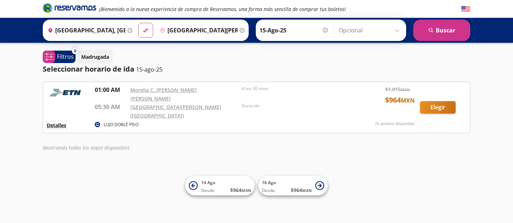
click at [53, 121] on button "Detalles" at bounding box center [57, 124] width 20 height 7
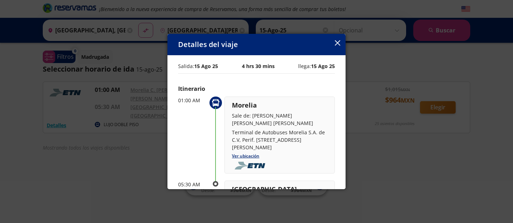
click at [339, 43] on icon "button" at bounding box center [337, 42] width 5 height 5
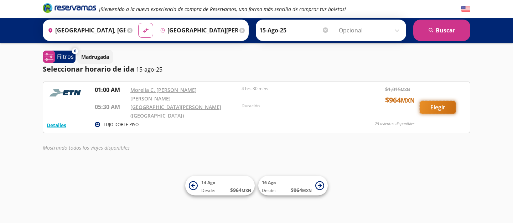
click at [441, 102] on button "Elegir" at bounding box center [438, 107] width 36 height 12
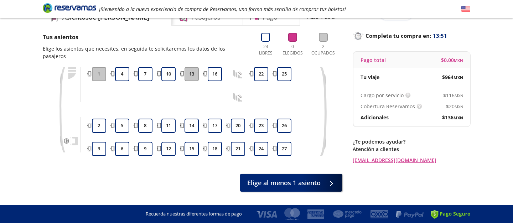
scroll to position [38, 0]
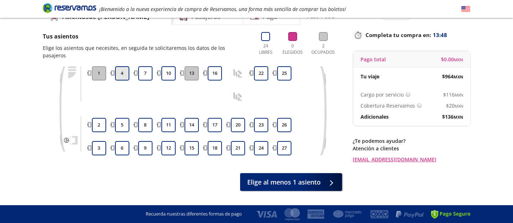
click at [128, 66] on button "4" at bounding box center [122, 73] width 14 height 14
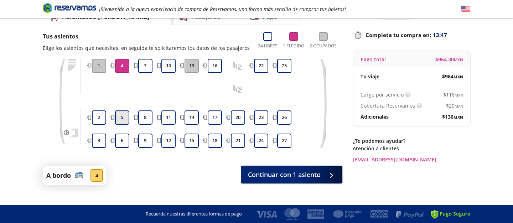
click at [125, 123] on button "5" at bounding box center [122, 117] width 14 height 14
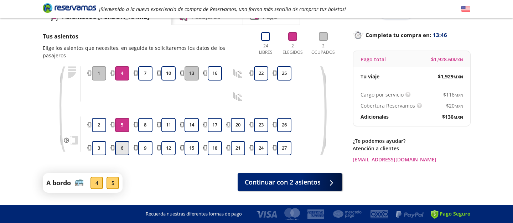
click at [125, 141] on button "6" at bounding box center [122, 148] width 14 height 14
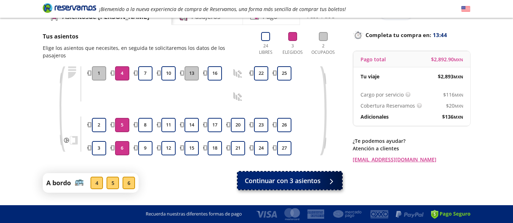
click at [296, 176] on span "Continuar con 3 asientos" at bounding box center [283, 181] width 76 height 10
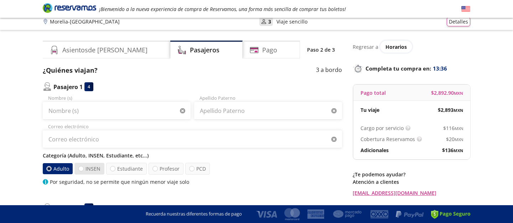
scroll to position [4, 0]
click at [93, 175] on label "INSEN" at bounding box center [89, 170] width 30 height 12
click at [83, 172] on input "INSEN" at bounding box center [81, 169] width 5 height 5
radio input "true"
radio input "false"
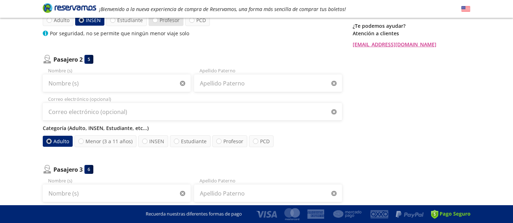
scroll to position [155, 0]
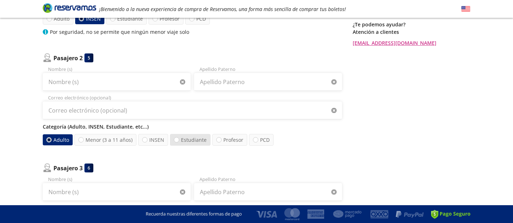
click at [196, 139] on label "Estudiante" at bounding box center [190, 140] width 41 height 12
click at [179, 139] on input "Estudiante" at bounding box center [176, 140] width 5 height 5
radio input "true"
radio input "false"
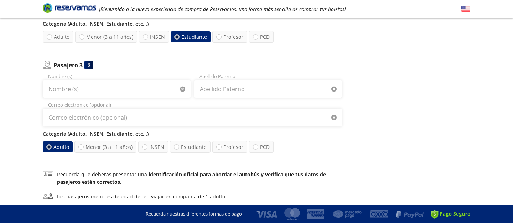
scroll to position [261, 0]
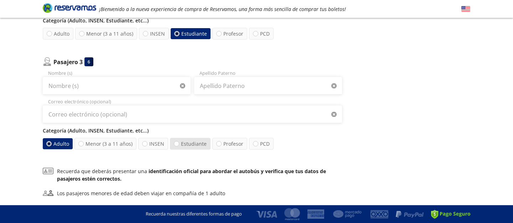
click at [197, 141] on label "Estudiante" at bounding box center [190, 144] width 41 height 12
click at [179, 141] on input "Estudiante" at bounding box center [176, 143] width 5 height 5
radio input "true"
radio input "false"
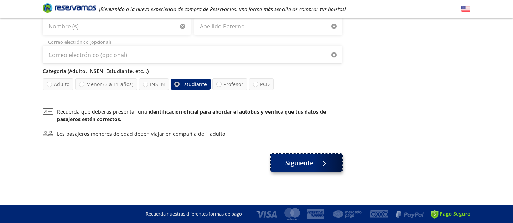
click at [314, 167] on button "Siguiente" at bounding box center [306, 163] width 71 height 18
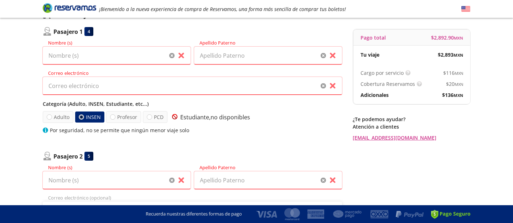
scroll to position [0, 0]
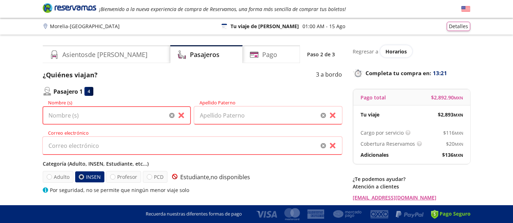
click at [127, 123] on input "Nombre (s)" at bounding box center [117, 116] width 148 height 18
type input "A"
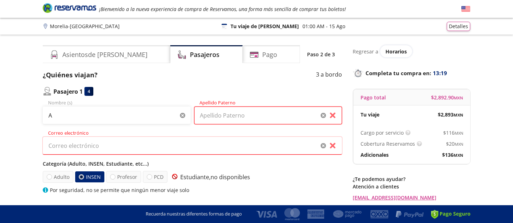
click at [248, 110] on input "Apellido Paterno" at bounding box center [268, 116] width 148 height 18
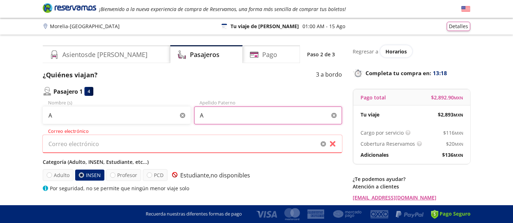
type input "A"
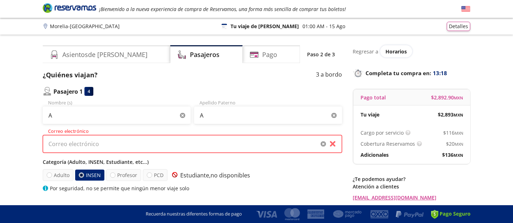
click at [192, 149] on input "Correo electrónico" at bounding box center [192, 144] width 299 height 18
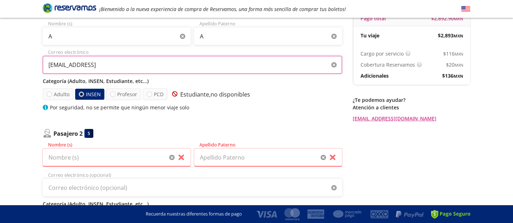
scroll to position [91, 0]
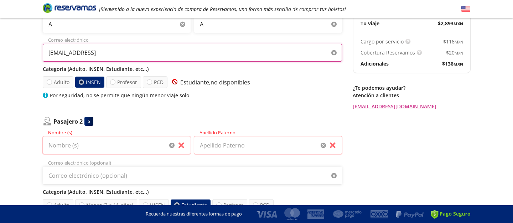
type input "AS@EK.CPM"
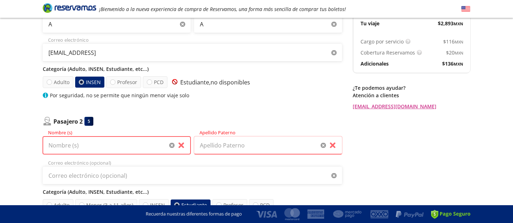
click at [137, 146] on input "Nombre (s)" at bounding box center [117, 145] width 148 height 18
type input "A"
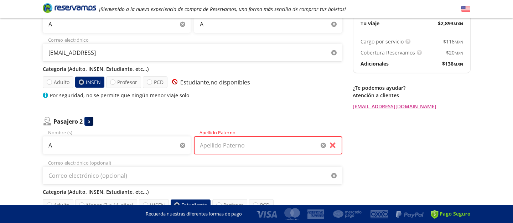
click at [251, 142] on input "Apellido Paterno" at bounding box center [268, 145] width 148 height 18
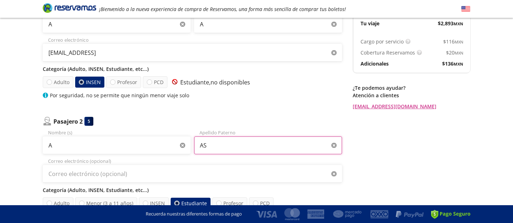
type input "AS"
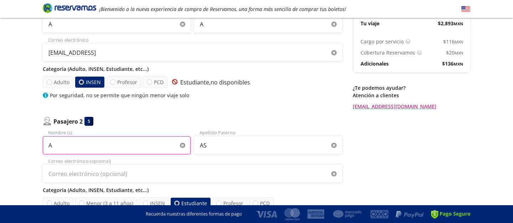
click at [140, 151] on input "A" at bounding box center [117, 145] width 148 height 18
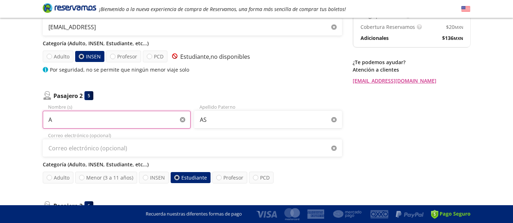
scroll to position [118, 0]
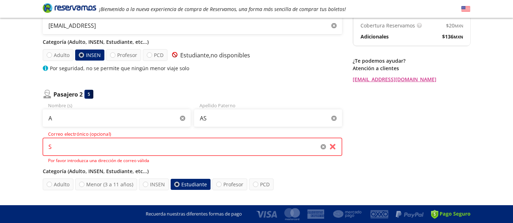
click at [151, 147] on input "S" at bounding box center [192, 147] width 299 height 18
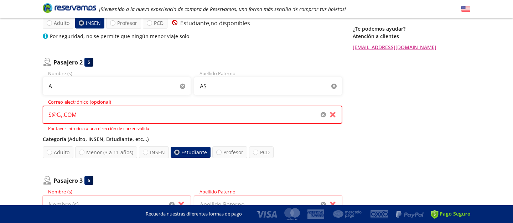
scroll to position [157, 0]
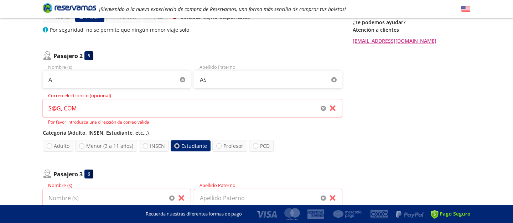
click at [44, 139] on div "Categoría (Adulto, INSEN, Estudiante, etc...) Adulto Menor (3 a 11 años) INSEN …" at bounding box center [192, 140] width 299 height 23
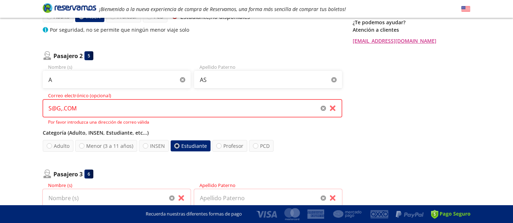
click at [62, 112] on input "S@G,.COM" at bounding box center [192, 108] width 299 height 18
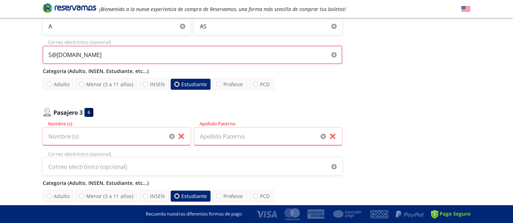
scroll to position [213, 0]
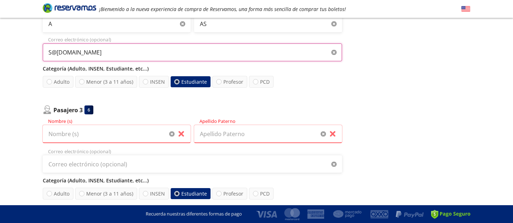
type input "S@G.COM"
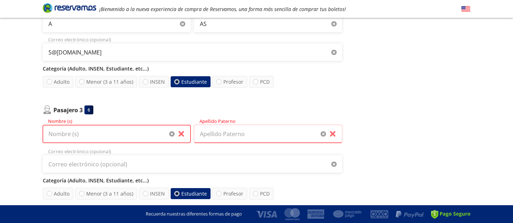
click at [88, 131] on input "Nombre (s)" at bounding box center [117, 134] width 148 height 18
type input "A"
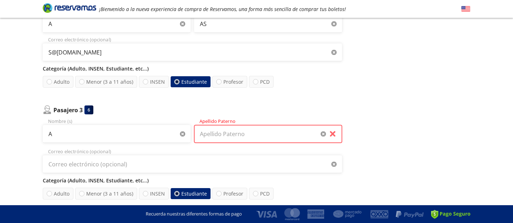
click at [211, 134] on input "Apellido Paterno" at bounding box center [268, 134] width 148 height 18
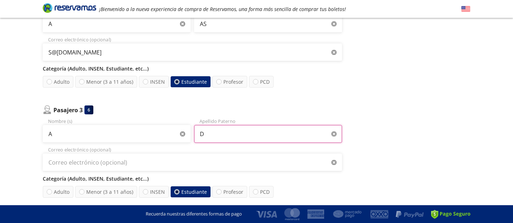
type input "D"
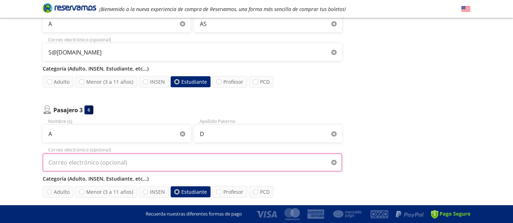
click at [128, 161] on input "Correo electrónico (opcional)" at bounding box center [192, 163] width 299 height 18
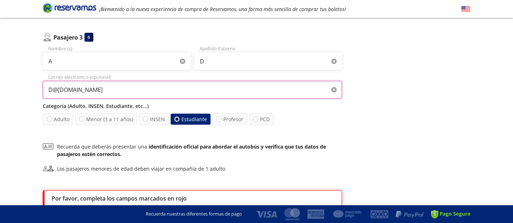
scroll to position [344, 0]
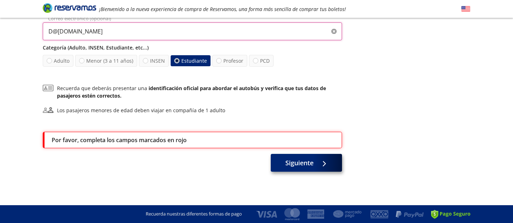
type input "D@F.COM"
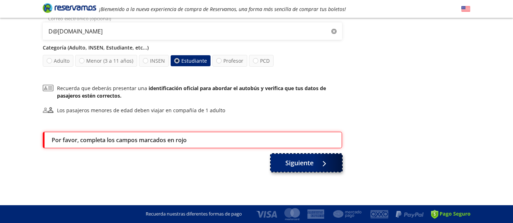
click at [336, 160] on button "Siguiente" at bounding box center [306, 163] width 71 height 18
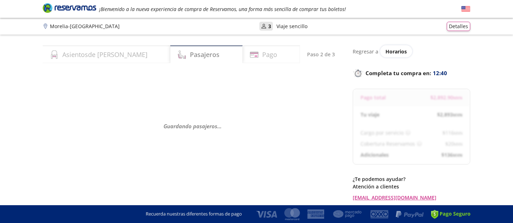
select select "MX"
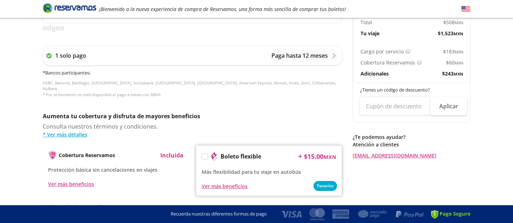
scroll to position [272, 0]
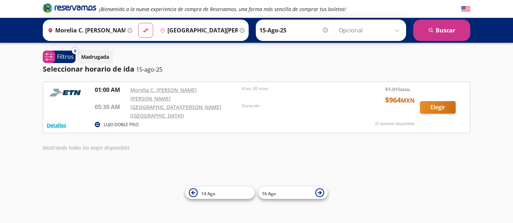
click at [175, 26] on input "Aeropuerto Benito Juárez (terminal 1), Distrito Federal" at bounding box center [197, 30] width 81 height 18
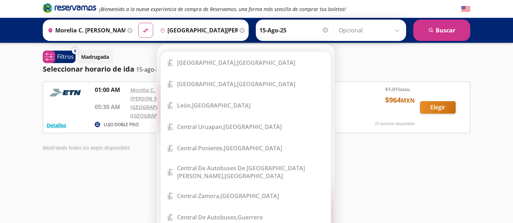
click at [240, 29] on icon at bounding box center [241, 30] width 5 height 5
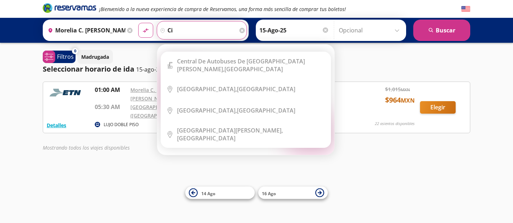
type input "c"
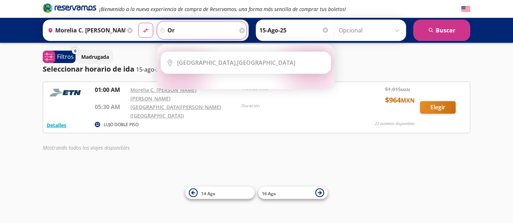
type input "o"
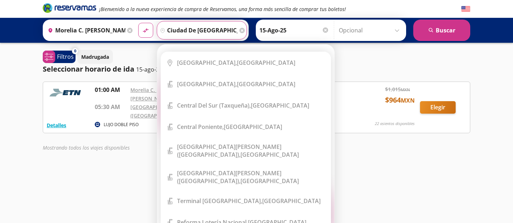
scroll to position [0, 4]
type input "ciudad de mexico oriente"
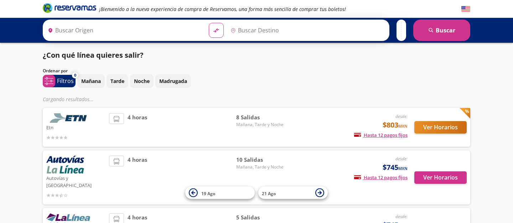
type input "[GEOGRAPHIC_DATA], [GEOGRAPHIC_DATA]"
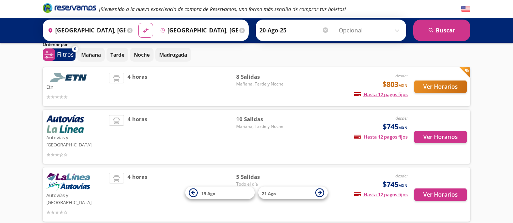
scroll to position [17, 0]
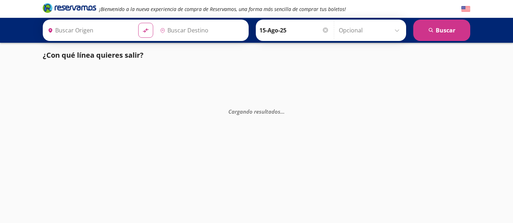
type input "[GEOGRAPHIC_DATA], [GEOGRAPHIC_DATA]"
type input "Ciudad de México, Distrito Federal"
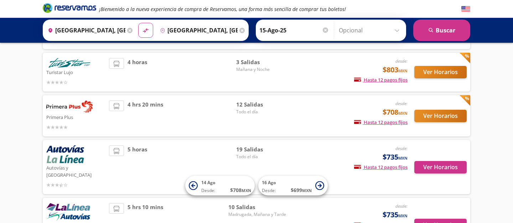
scroll to position [66, 0]
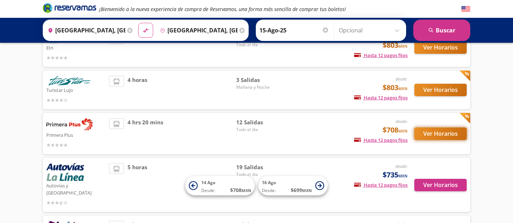
click at [443, 140] on button "Ver Horarios" at bounding box center [440, 134] width 52 height 12
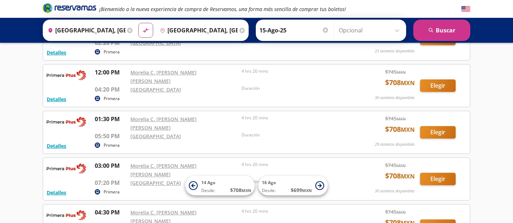
scroll to position [223, 0]
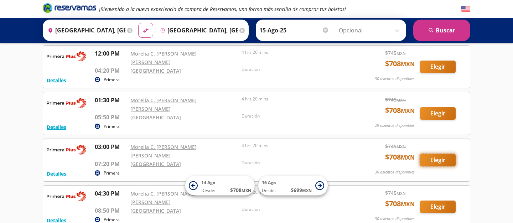
click at [444, 154] on button "Elegir" at bounding box center [438, 160] width 36 height 12
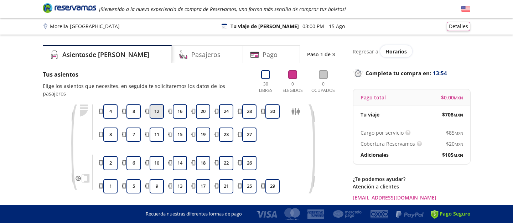
click at [157, 105] on button "12" at bounding box center [157, 111] width 14 height 14
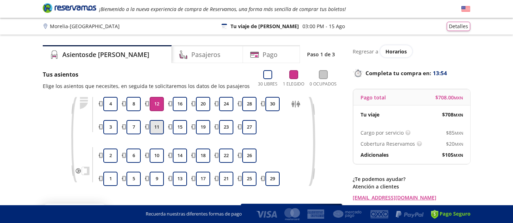
click at [157, 121] on button "11" at bounding box center [157, 127] width 14 height 14
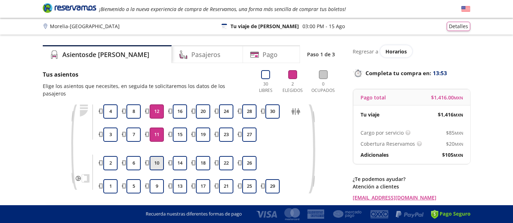
click at [157, 156] on button "10" at bounding box center [157, 163] width 14 height 14
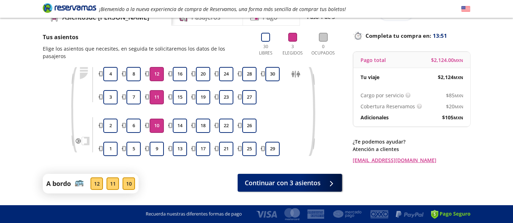
scroll to position [42, 0]
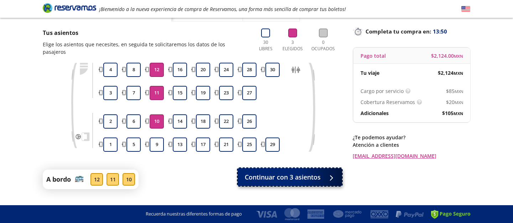
click at [305, 172] on span "Continuar con 3 asientos" at bounding box center [283, 177] width 76 height 10
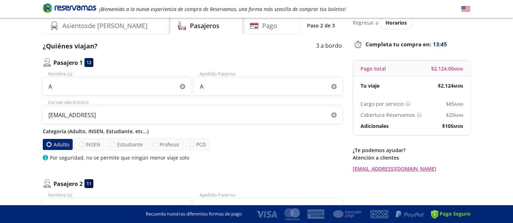
scroll to position [35, 0]
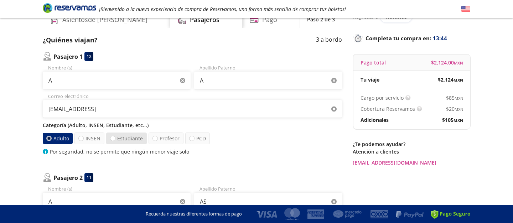
click at [117, 140] on label "Estudiante" at bounding box center [126, 139] width 41 height 12
click at [115, 140] on input "Estudiante" at bounding box center [112, 138] width 5 height 5
radio input "true"
radio input "false"
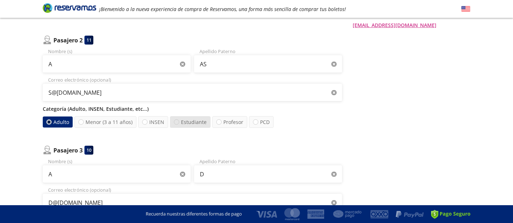
click at [175, 123] on div at bounding box center [176, 121] width 5 height 5
click at [175, 123] on input "Estudiante" at bounding box center [176, 122] width 5 height 5
radio input "true"
radio input "false"
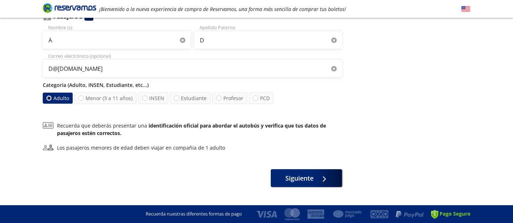
scroll to position [315, 0]
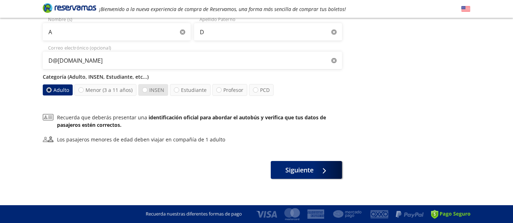
click at [159, 94] on label "INSEN" at bounding box center [153, 90] width 30 height 12
click at [147, 92] on input "INSEN" at bounding box center [145, 90] width 5 height 5
radio input "true"
radio input "false"
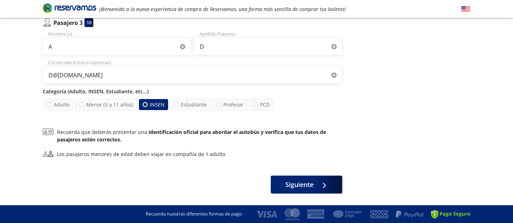
scroll to position [310, 0]
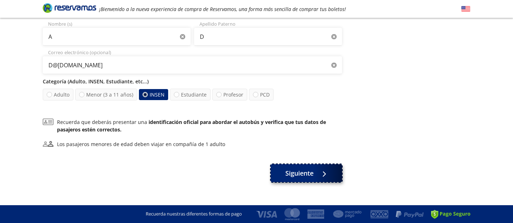
click at [284, 170] on button "Siguiente" at bounding box center [306, 173] width 71 height 18
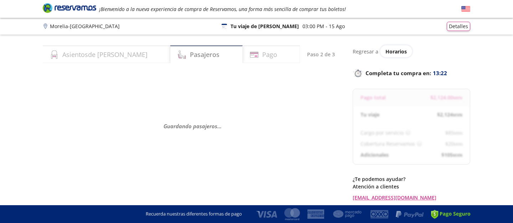
select select "MX"
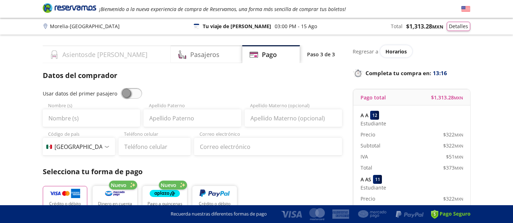
click at [101, 48] on div "Asientos de Ida" at bounding box center [107, 54] width 128 height 18
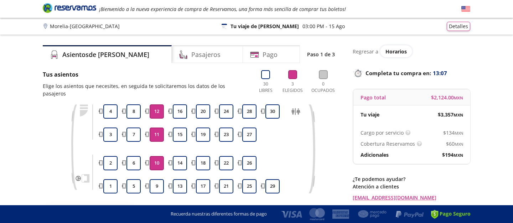
click at [325, 52] on p "Paso 1 de 3" at bounding box center [321, 54] width 28 height 7
click at [267, 53] on div "Pago" at bounding box center [271, 54] width 57 height 18
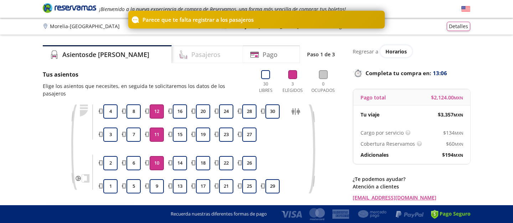
click at [192, 60] on div "Pasajeros" at bounding box center [207, 54] width 71 height 18
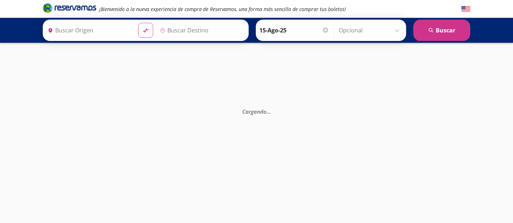
type input "[GEOGRAPHIC_DATA], [GEOGRAPHIC_DATA]"
type input "Ciudad de México, Distrito Federal"
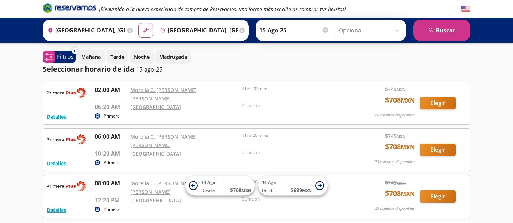
click at [191, 32] on input "Ciudad de México, Distrito Federal" at bounding box center [197, 30] width 81 height 18
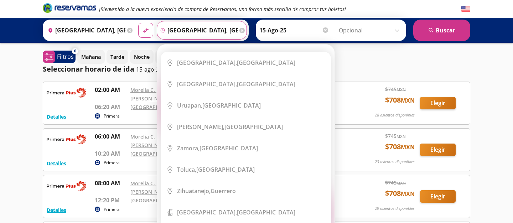
click at [240, 45] on div "Elige tu destino Close Destino pin-outline Ciudad de México, Distrito Federal s…" at bounding box center [245, 141] width 177 height 192
click at [243, 30] on icon at bounding box center [241, 30] width 5 height 5
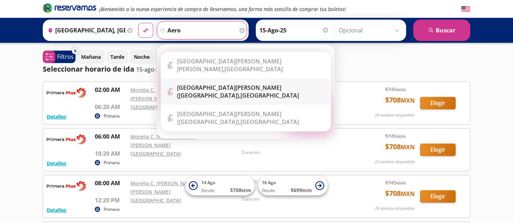
click at [238, 84] on b "Aeropuerto Benito Juárez (terminal 1)," at bounding box center [229, 92] width 104 height 16
type input "Aeropuerto Benito Juárez (terminal 1), Distrito Federal"
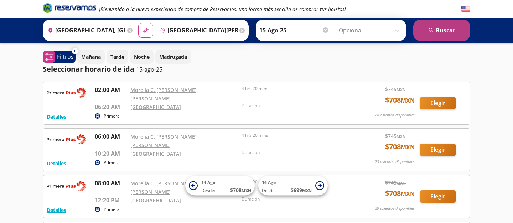
click at [447, 33] on button "search Buscar" at bounding box center [441, 30] width 57 height 21
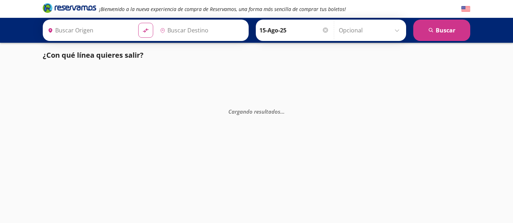
type input "[GEOGRAPHIC_DATA], [GEOGRAPHIC_DATA]"
type input "Aeropuerto Benito Juárez (terminal 1), Distrito Federal"
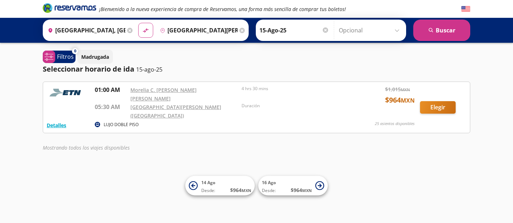
click at [95, 103] on p "05:30 AM" at bounding box center [111, 107] width 32 height 9
click at [57, 87] on img at bounding box center [66, 93] width 39 height 14
click at [90, 87] on div "Detalles LUJO DOBLE PISO 01:00 AM Morelia C. Juan Antonio A. Gutiérrez 05:30 AM…" at bounding box center [257, 108] width 420 height 44
click at [455, 101] on button "Elegir" at bounding box center [438, 107] width 36 height 12
